Goal: Task Accomplishment & Management: Manage account settings

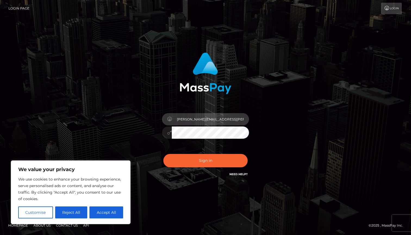
type input "[PERSON_NAME][EMAIL_ADDRESS][PERSON_NAME][DOMAIN_NAME]"
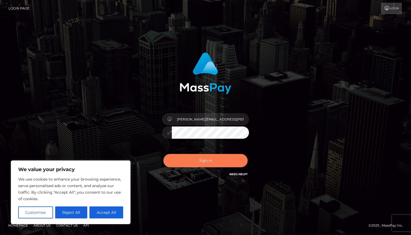
click at [215, 162] on button "Sign in" at bounding box center [205, 160] width 84 height 13
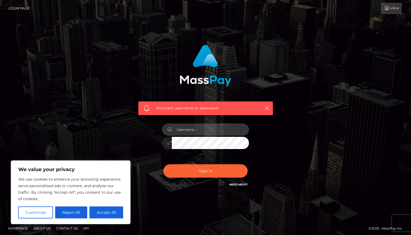
scroll to position [0, 0]
paste input "[PERSON_NAME][EMAIL_ADDRESS][PERSON_NAME][DOMAIN_NAME]"
type input "[PERSON_NAME][EMAIL_ADDRESS][PERSON_NAME][DOMAIN_NAME]"
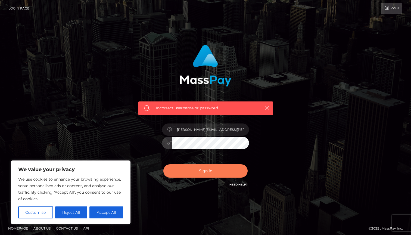
click at [218, 169] on button "Sign in" at bounding box center [205, 170] width 84 height 13
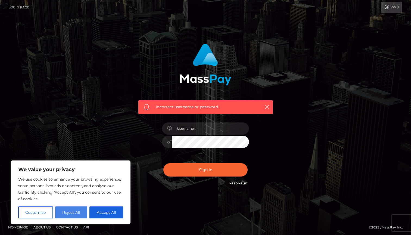
scroll to position [1, 0]
click at [74, 212] on button "Reject All" at bounding box center [71, 212] width 32 height 12
